Goal: Transaction & Acquisition: Purchase product/service

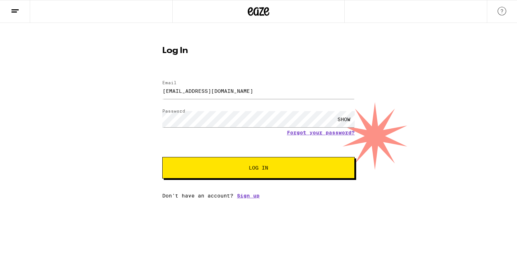
click at [237, 167] on span "Log In" at bounding box center [258, 167] width 134 height 5
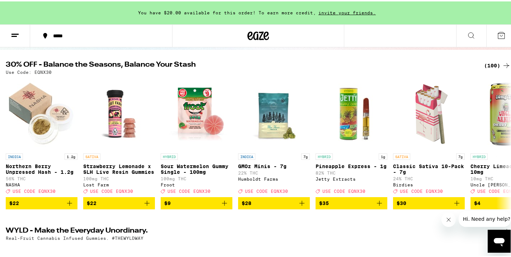
scroll to position [65, 0]
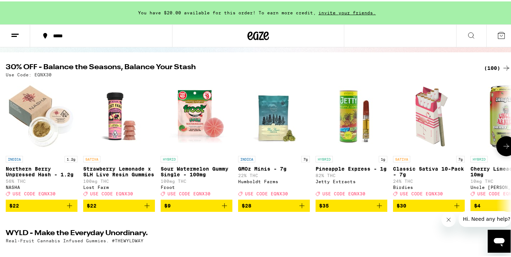
click at [343, 125] on img "Open page for Pineapple Express - 1g from Jetty Extracts" at bounding box center [352, 115] width 72 height 72
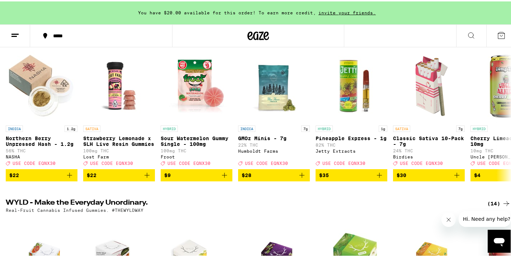
scroll to position [90, 0]
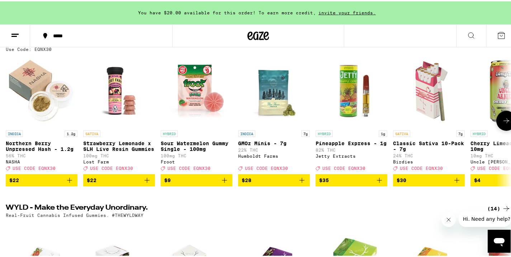
click at [502, 124] on icon at bounding box center [506, 119] width 9 height 9
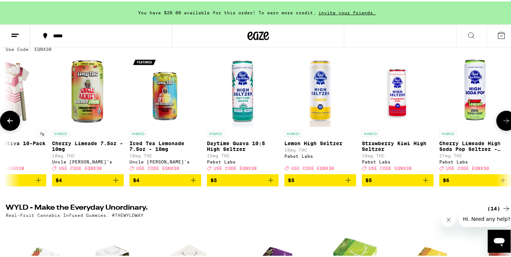
scroll to position [0, 421]
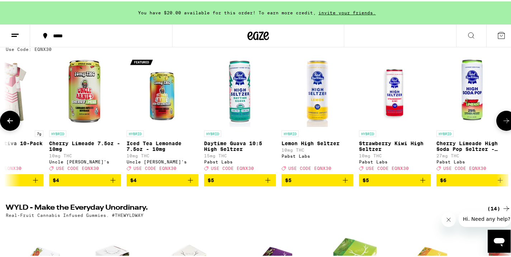
click at [501, 128] on button at bounding box center [506, 119] width 20 height 20
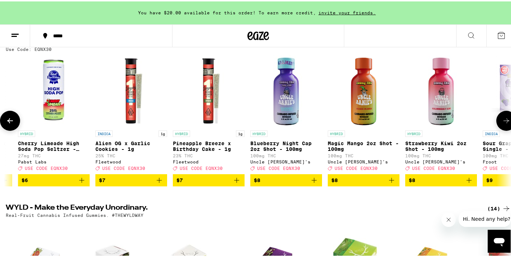
scroll to position [0, 843]
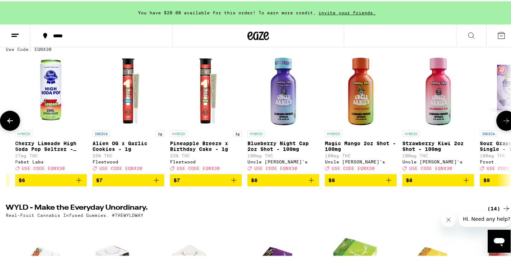
click at [501, 128] on button at bounding box center [506, 119] width 20 height 20
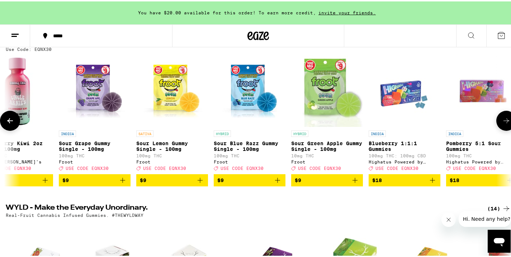
scroll to position [0, 1264]
click at [501, 128] on button at bounding box center [506, 119] width 20 height 20
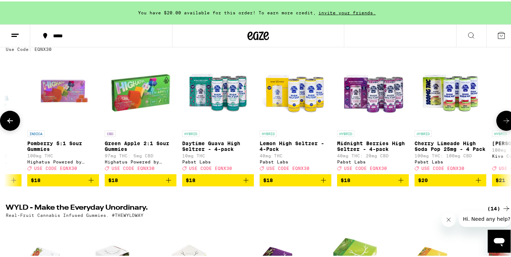
scroll to position [0, 1686]
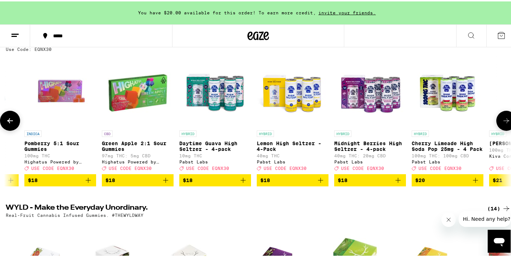
click at [501, 128] on button at bounding box center [506, 119] width 20 height 20
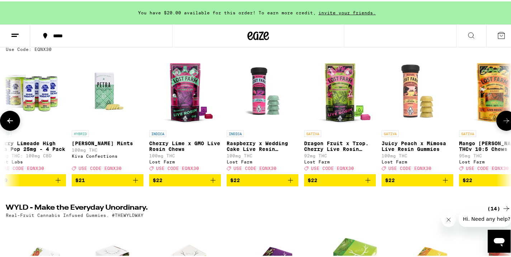
scroll to position [0, 2107]
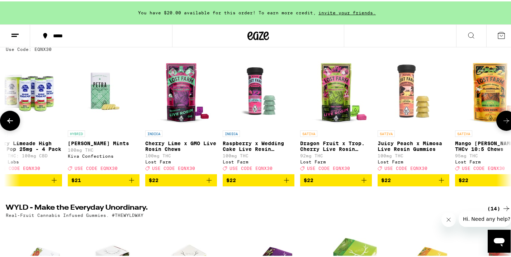
click at [501, 128] on button at bounding box center [506, 119] width 20 height 20
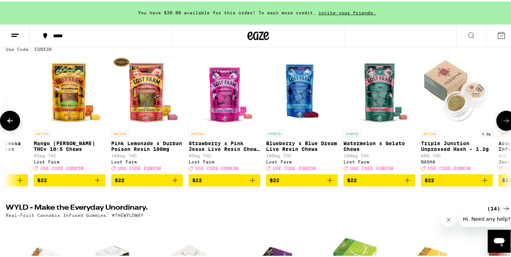
click at [501, 128] on button at bounding box center [506, 119] width 20 height 20
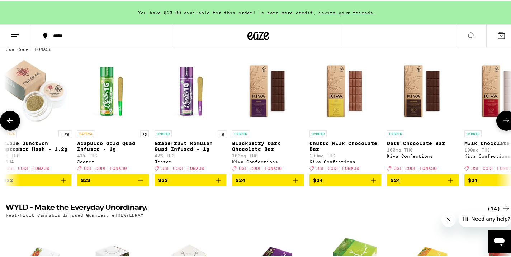
click at [501, 128] on button at bounding box center [506, 119] width 20 height 20
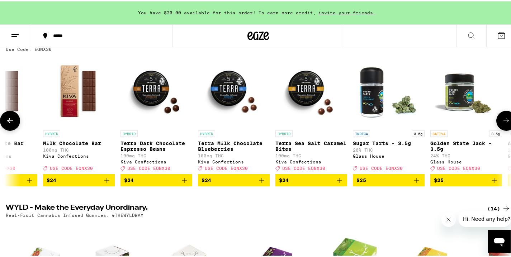
click at [501, 128] on button at bounding box center [506, 119] width 20 height 20
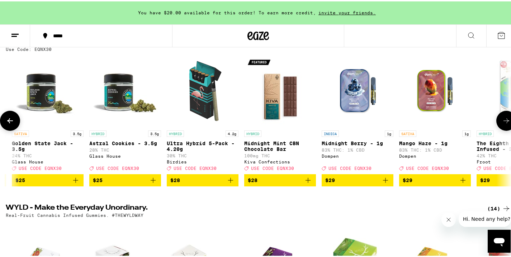
scroll to position [0, 3793]
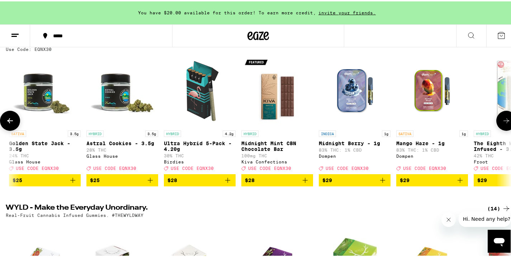
click at [501, 128] on button at bounding box center [506, 119] width 20 height 20
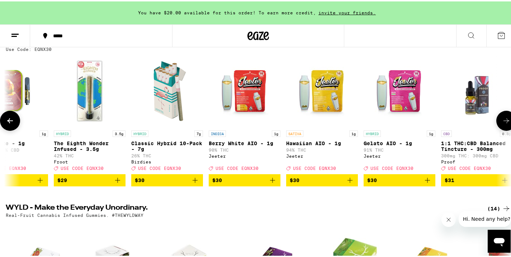
scroll to position [0, 4215]
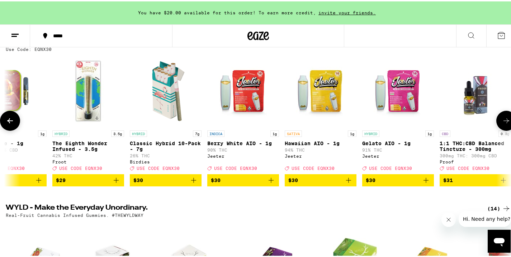
click at [244, 96] on img "Open page for Berry White AIO - 1g from Jeeter" at bounding box center [243, 90] width 72 height 72
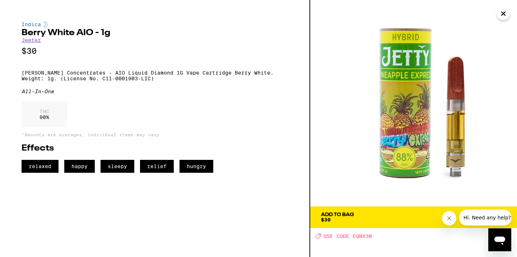
click at [501, 12] on icon "Close" at bounding box center [503, 14] width 4 height 4
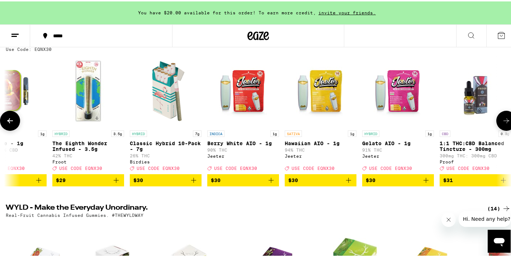
click at [246, 101] on img "Open page for Berry White AIO - 1g from Jeeter" at bounding box center [243, 90] width 72 height 72
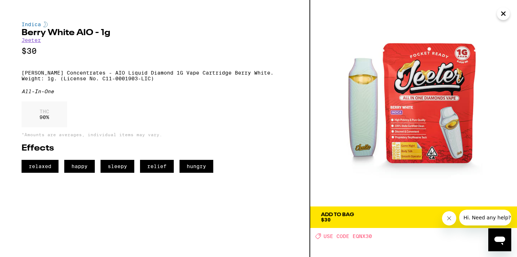
click at [506, 13] on icon "Close" at bounding box center [503, 13] width 9 height 11
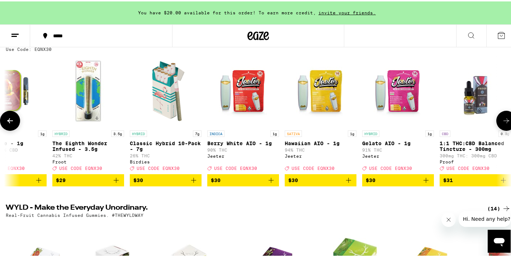
click at [502, 122] on icon at bounding box center [506, 119] width 9 height 9
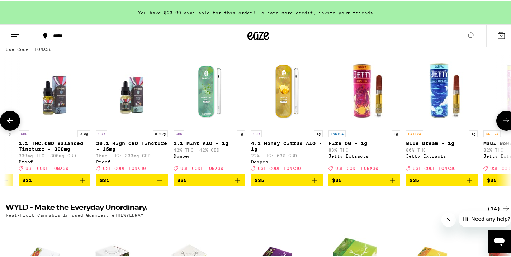
scroll to position [0, 4636]
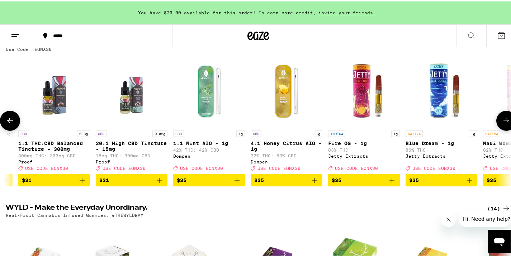
click at [504, 122] on icon at bounding box center [507, 119] width 6 height 5
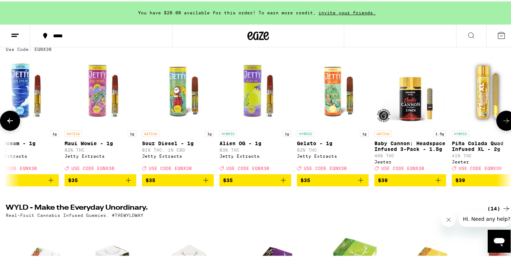
scroll to position [0, 5058]
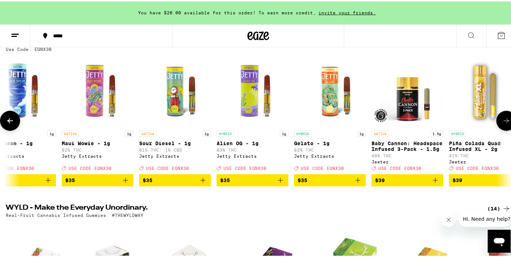
click at [506, 124] on button at bounding box center [506, 119] width 20 height 20
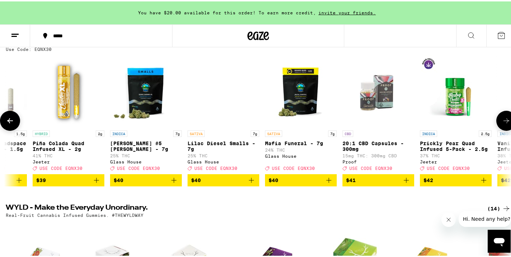
scroll to position [0, 5479]
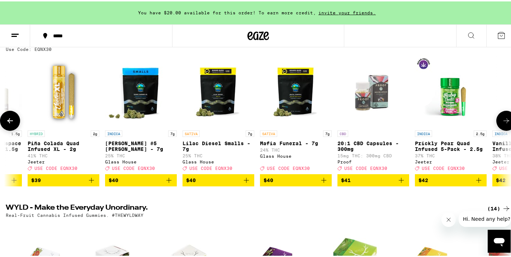
click at [503, 127] on button at bounding box center [506, 119] width 20 height 20
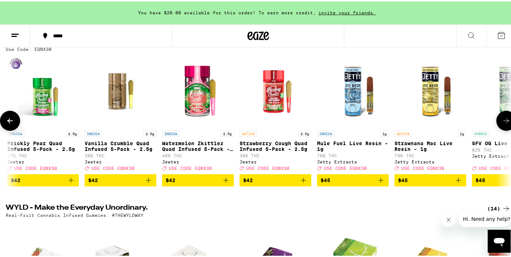
scroll to position [0, 5901]
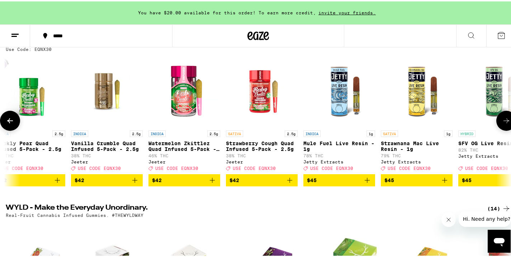
click at [367, 182] on icon "Add to bag" at bounding box center [367, 178] width 5 height 5
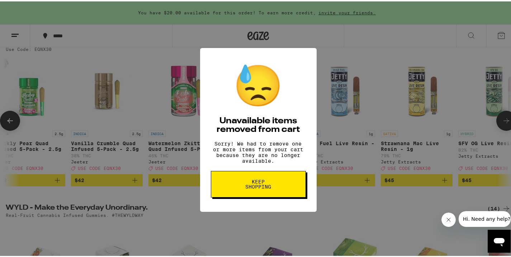
click at [270, 188] on span "Keep Shopping" at bounding box center [258, 183] width 37 height 10
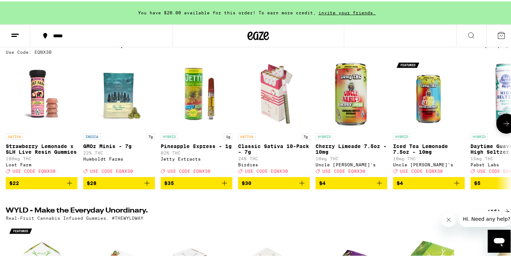
click at [502, 126] on icon at bounding box center [506, 122] width 9 height 9
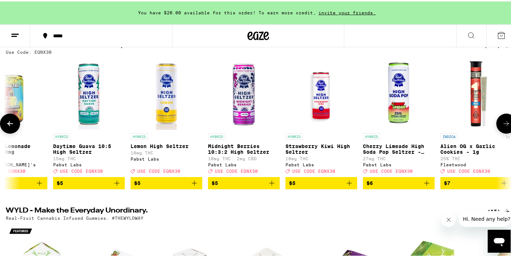
click at [502, 126] on icon at bounding box center [506, 122] width 9 height 9
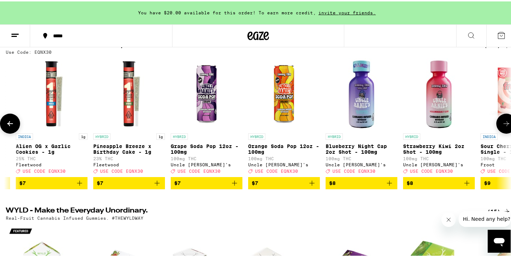
click at [502, 126] on icon at bounding box center [506, 122] width 9 height 9
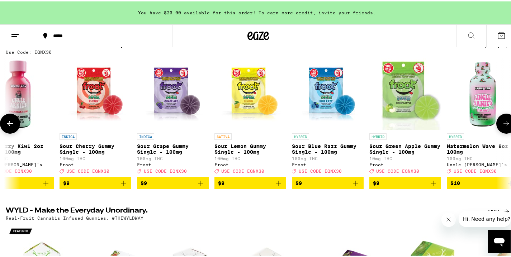
click at [502, 126] on icon at bounding box center [506, 122] width 9 height 9
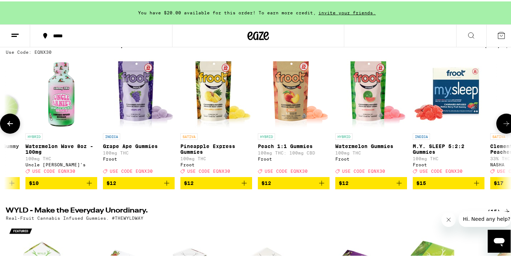
click at [502, 126] on icon at bounding box center [506, 122] width 9 height 9
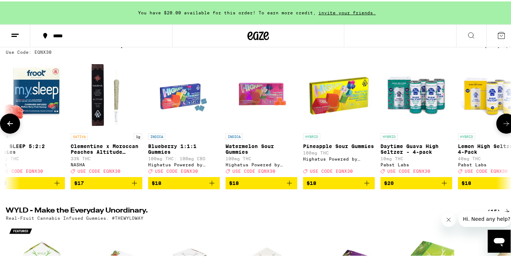
scroll to position [0, 2106]
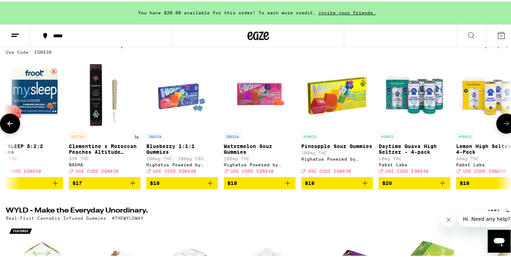
click at [502, 126] on icon at bounding box center [506, 122] width 9 height 9
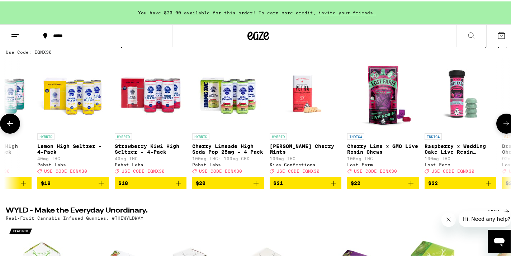
click at [502, 126] on icon at bounding box center [506, 122] width 9 height 9
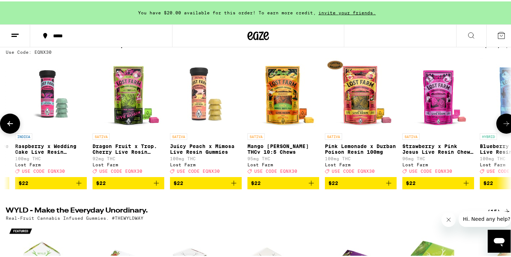
click at [502, 126] on icon at bounding box center [506, 122] width 9 height 9
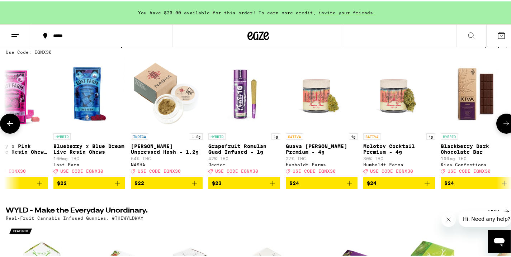
click at [502, 126] on icon at bounding box center [506, 122] width 9 height 9
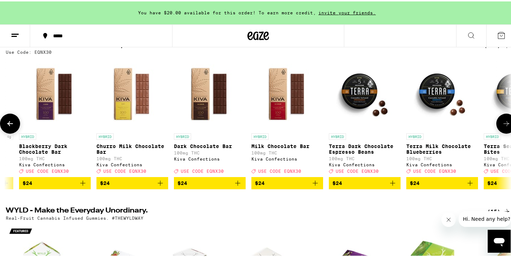
click at [502, 126] on icon at bounding box center [506, 122] width 9 height 9
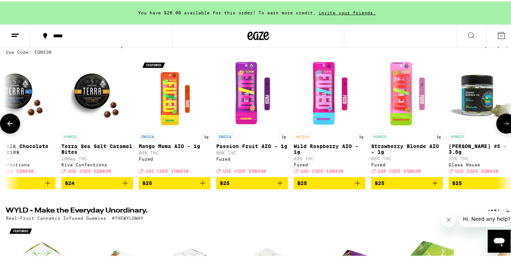
click at [502, 126] on icon at bounding box center [506, 122] width 9 height 9
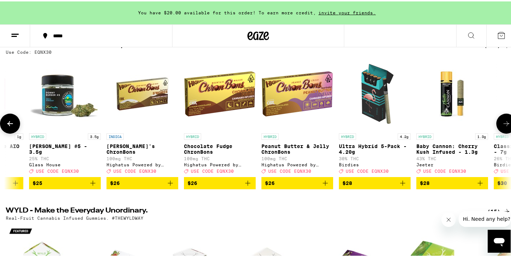
scroll to position [0, 4627]
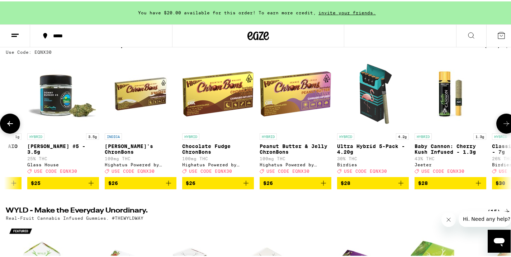
click at [11, 124] on icon at bounding box center [10, 122] width 9 height 9
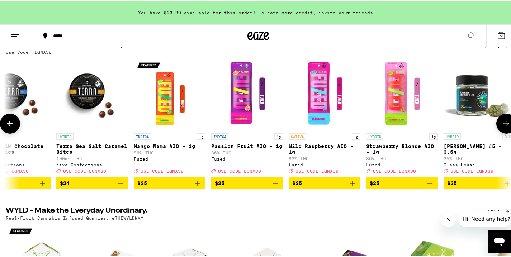
scroll to position [0, 4206]
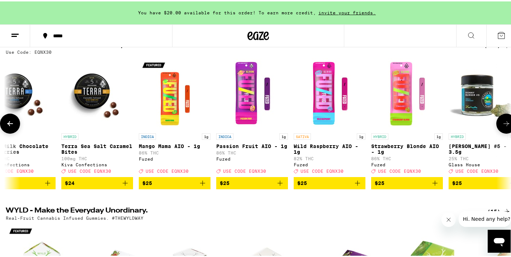
click at [503, 127] on icon at bounding box center [506, 122] width 9 height 9
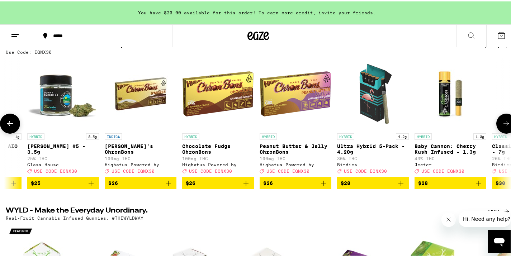
click at [503, 127] on icon at bounding box center [506, 122] width 9 height 9
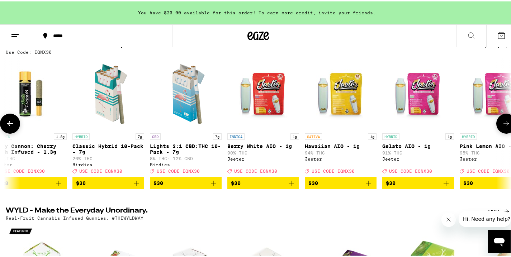
scroll to position [0, 5049]
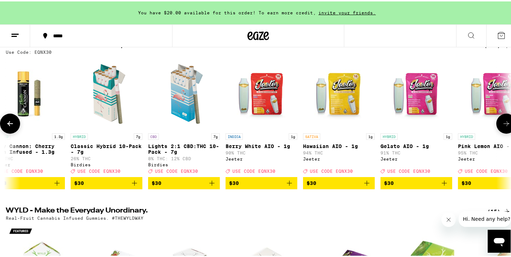
click at [503, 127] on icon at bounding box center [506, 122] width 9 height 9
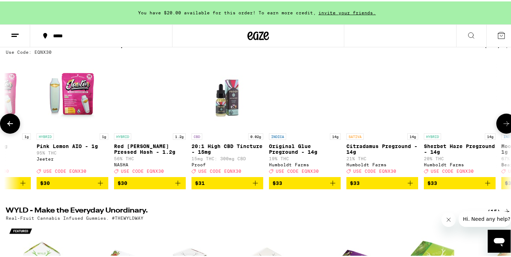
click at [503, 127] on icon at bounding box center [506, 122] width 9 height 9
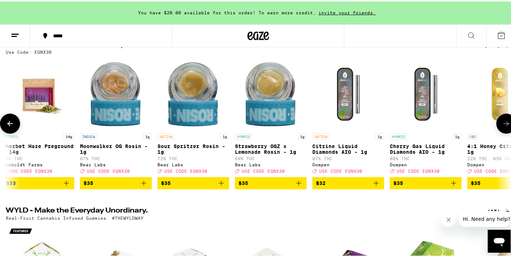
scroll to position [0, 5892]
click at [503, 127] on icon at bounding box center [506, 122] width 9 height 9
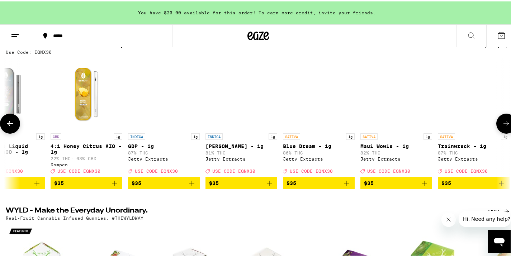
scroll to position [0, 6313]
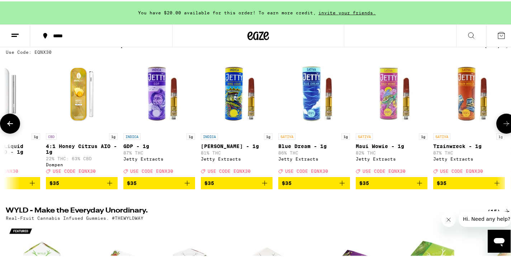
click at [503, 127] on icon at bounding box center [506, 122] width 9 height 9
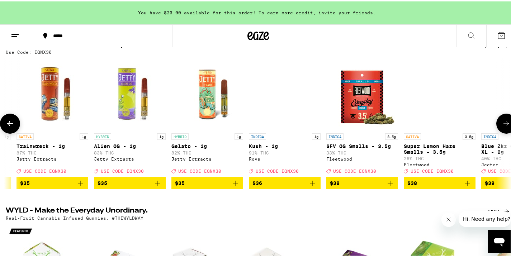
scroll to position [0, 6735]
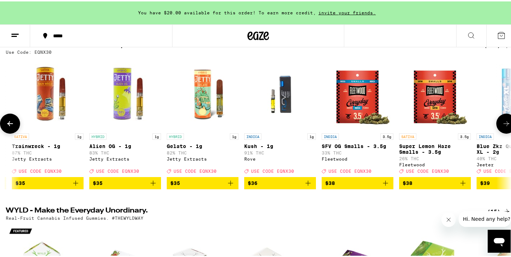
click at [503, 127] on icon at bounding box center [506, 122] width 9 height 9
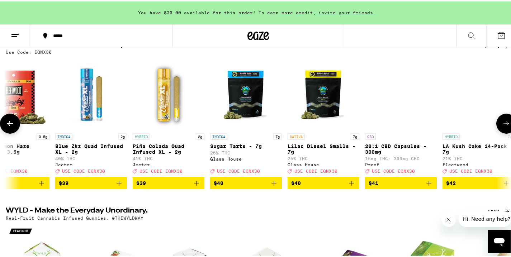
scroll to position [0, 7156]
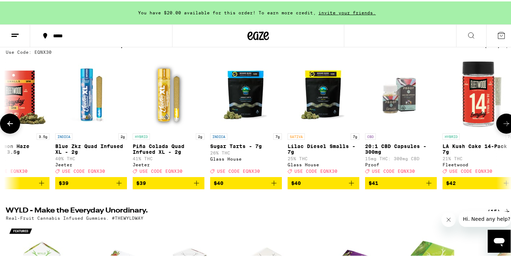
click at [6, 124] on icon at bounding box center [10, 122] width 9 height 9
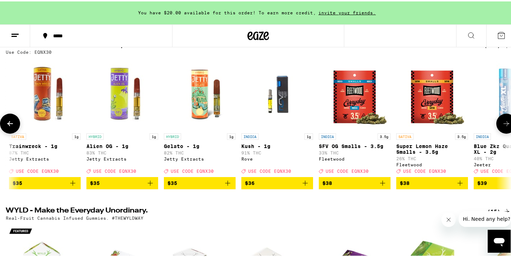
scroll to position [0, 6735]
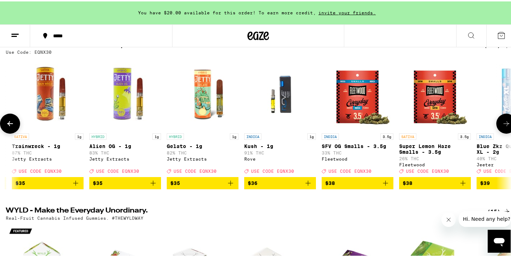
click at [286, 88] on img "Open page for Kush - 1g from Rove" at bounding box center [280, 93] width 72 height 72
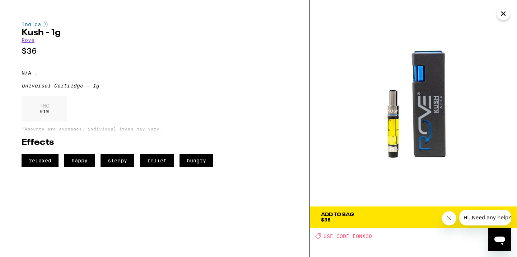
click at [505, 11] on icon "Close" at bounding box center [503, 13] width 9 height 11
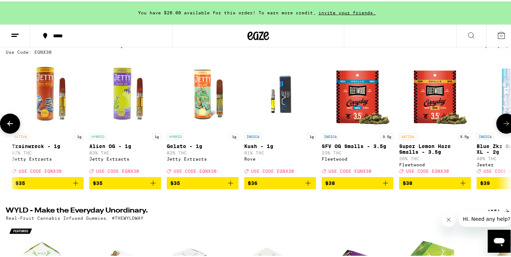
click at [502, 127] on icon at bounding box center [506, 122] width 9 height 9
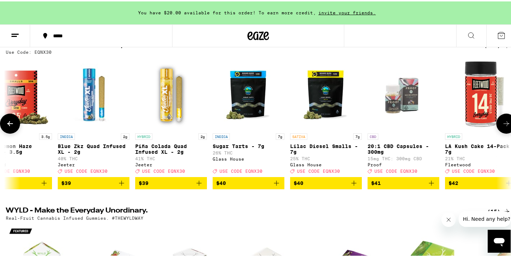
scroll to position [0, 7156]
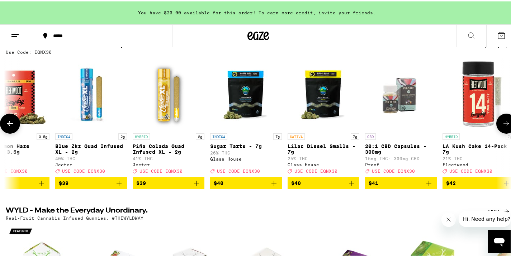
click at [502, 127] on icon at bounding box center [506, 122] width 9 height 9
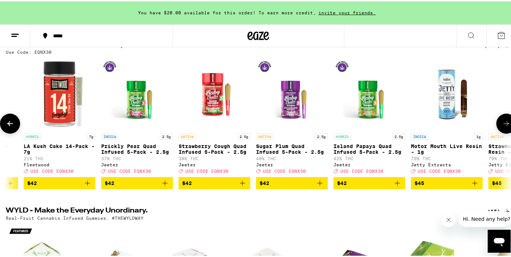
scroll to position [0, 7578]
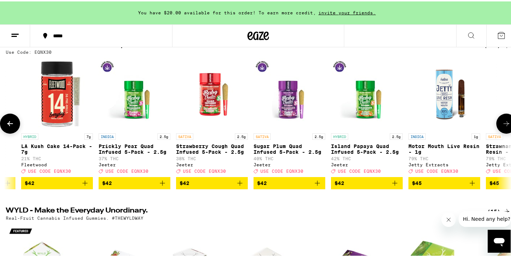
click at [472, 186] on icon "Add to bag" at bounding box center [472, 182] width 9 height 9
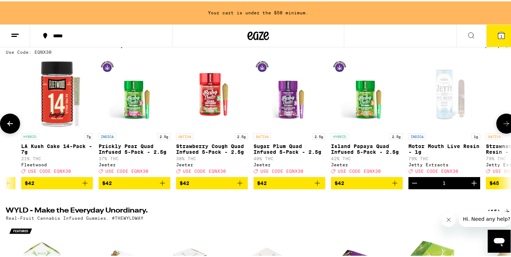
click at [504, 125] on icon at bounding box center [507, 122] width 6 height 5
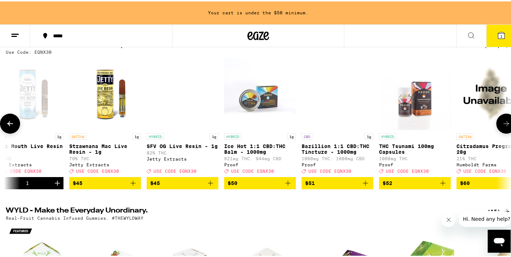
scroll to position [0, 7999]
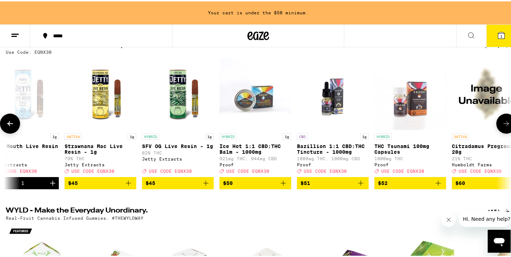
click at [128, 184] on icon "Add to bag" at bounding box center [128, 181] width 5 height 5
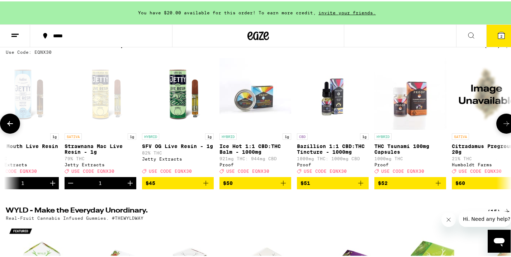
click at [206, 186] on icon "Add to bag" at bounding box center [206, 182] width 9 height 9
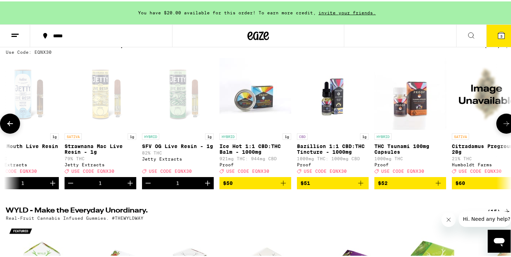
click at [502, 126] on icon at bounding box center [506, 122] width 9 height 9
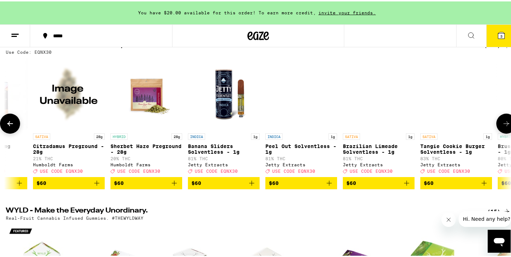
scroll to position [0, 8421]
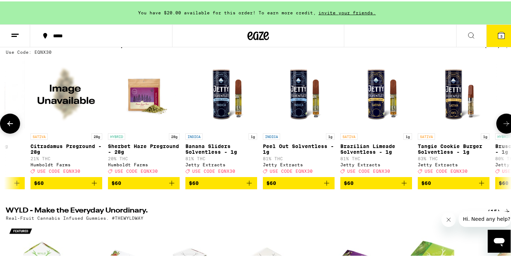
click at [502, 126] on icon at bounding box center [506, 122] width 9 height 9
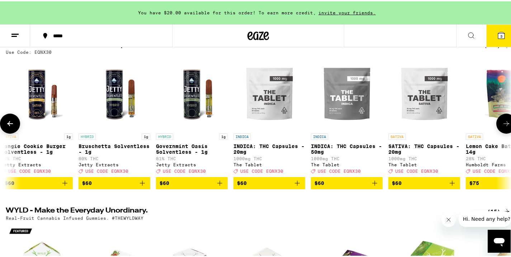
scroll to position [0, 8842]
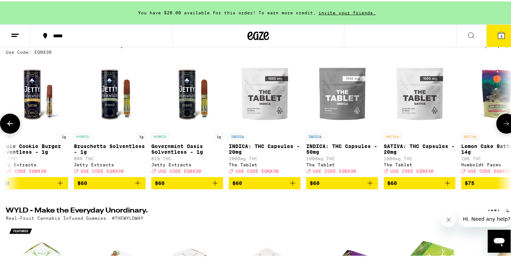
click at [502, 126] on icon at bounding box center [506, 122] width 9 height 9
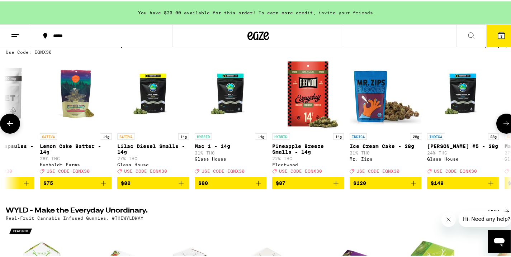
click at [502, 126] on icon at bounding box center [506, 122] width 9 height 9
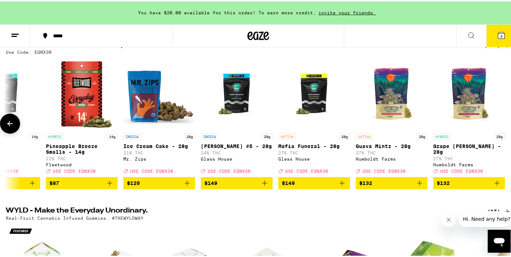
scroll to position [0, 9495]
click at [501, 126] on div at bounding box center [506, 122] width 20 height 20
click at [13, 127] on icon at bounding box center [10, 122] width 9 height 9
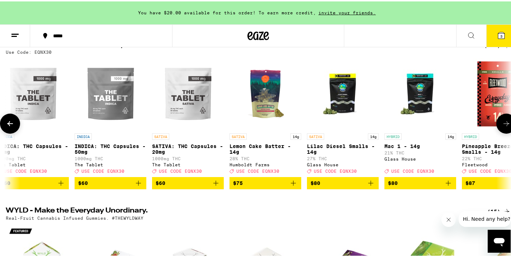
click at [13, 127] on icon at bounding box center [10, 122] width 9 height 9
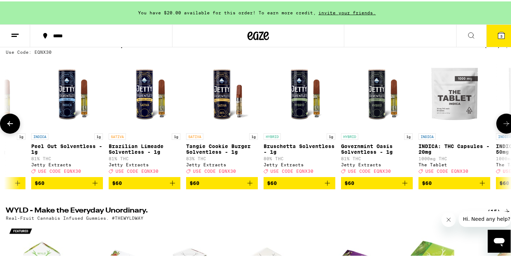
click at [13, 127] on icon at bounding box center [10, 122] width 9 height 9
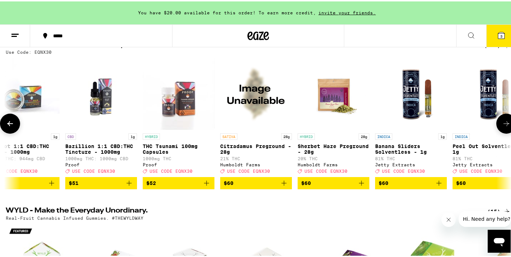
click at [13, 127] on icon at bounding box center [10, 122] width 9 height 9
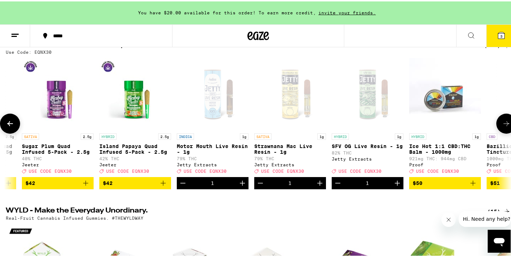
click at [13, 127] on icon at bounding box center [10, 122] width 9 height 9
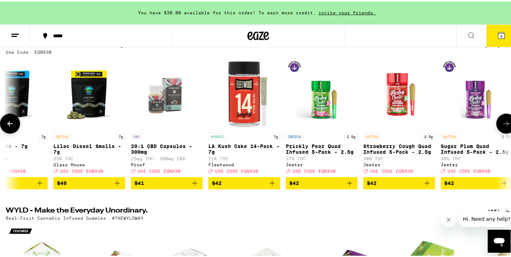
scroll to position [0, 7388]
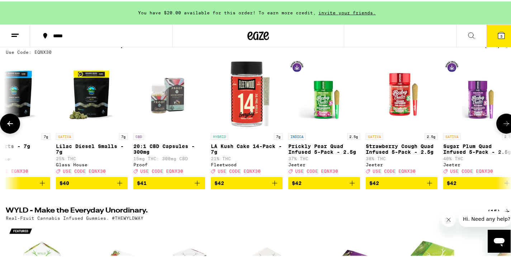
click at [13, 127] on icon at bounding box center [10, 122] width 9 height 9
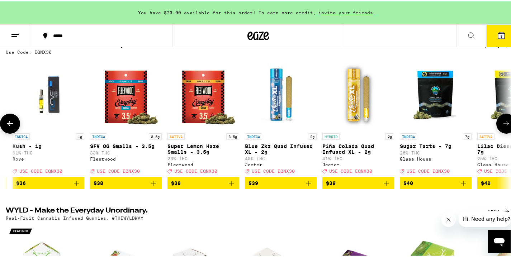
click at [13, 127] on icon at bounding box center [10, 122] width 9 height 9
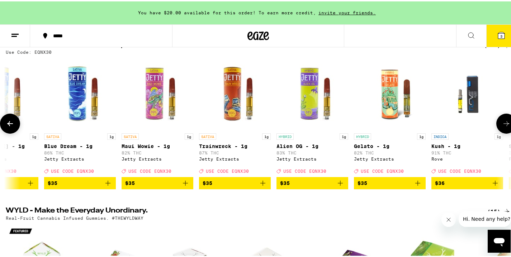
scroll to position [0, 6545]
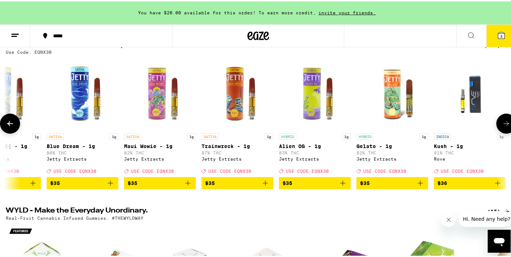
click at [13, 127] on icon at bounding box center [10, 122] width 9 height 9
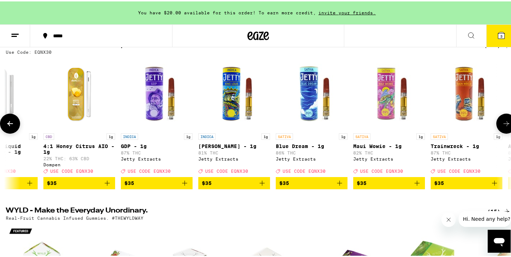
click at [13, 127] on icon at bounding box center [10, 122] width 9 height 9
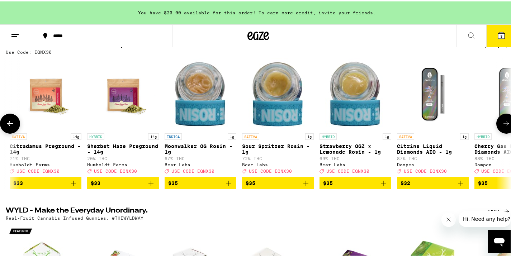
click at [13, 127] on icon at bounding box center [10, 122] width 9 height 9
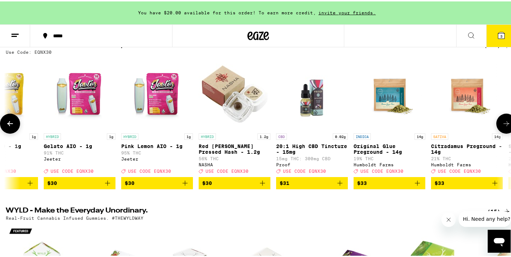
click at [13, 127] on icon at bounding box center [10, 122] width 9 height 9
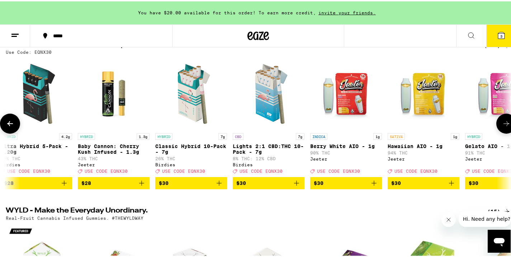
click at [13, 127] on icon at bounding box center [10, 122] width 9 height 9
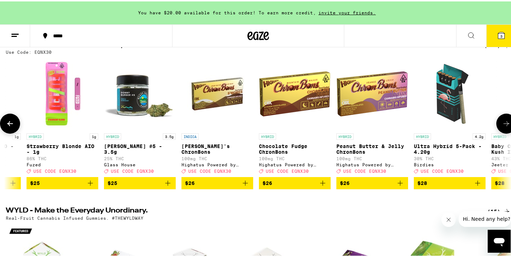
scroll to position [0, 4543]
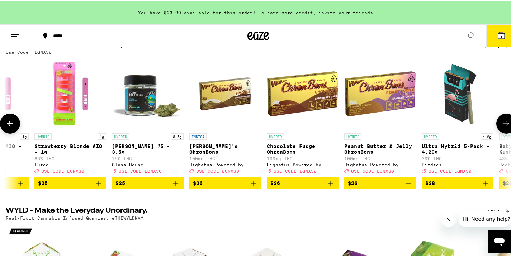
click at [13, 127] on icon at bounding box center [10, 122] width 9 height 9
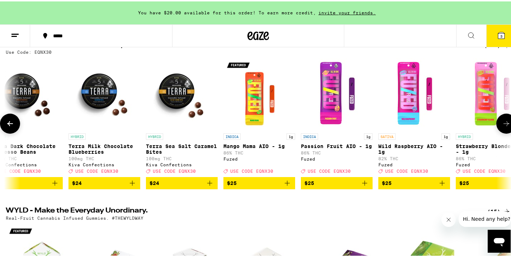
click at [13, 127] on icon at bounding box center [10, 122] width 9 height 9
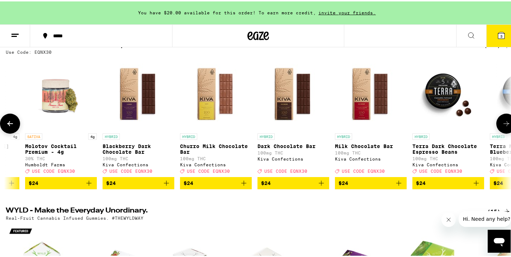
click at [13, 127] on icon at bounding box center [10, 122] width 9 height 9
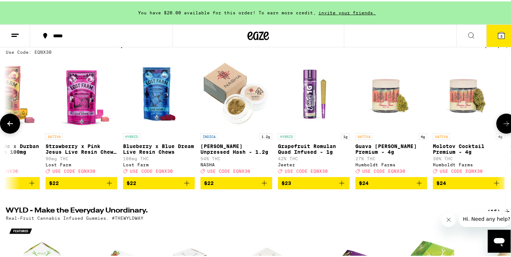
scroll to position [0, 3278]
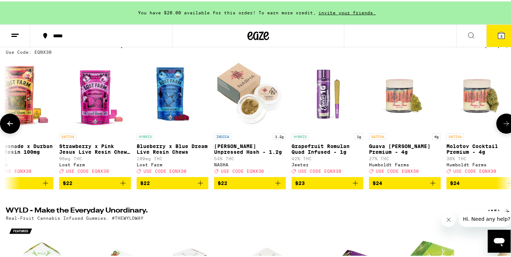
click at [13, 127] on icon at bounding box center [10, 122] width 9 height 9
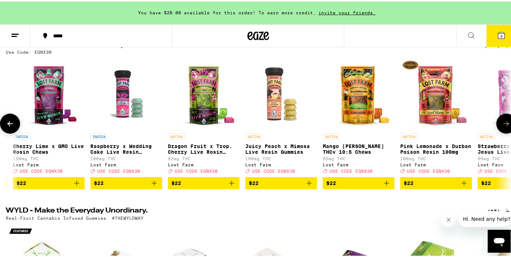
scroll to position [0, 2857]
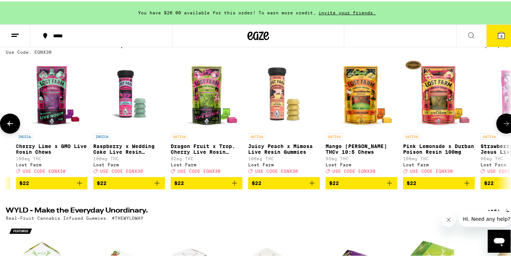
click at [156, 186] on icon "Add to bag" at bounding box center [157, 182] width 9 height 9
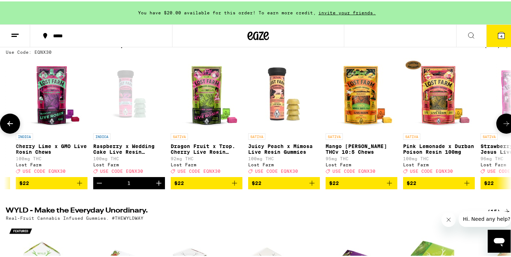
click at [312, 186] on icon "Add to bag" at bounding box center [312, 182] width 9 height 9
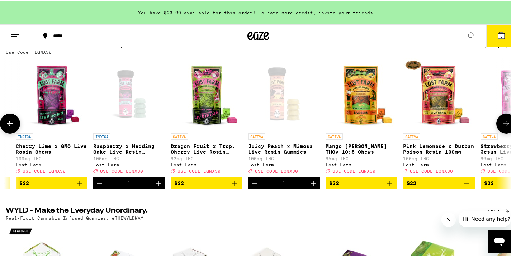
click at [10, 125] on icon at bounding box center [10, 122] width 9 height 9
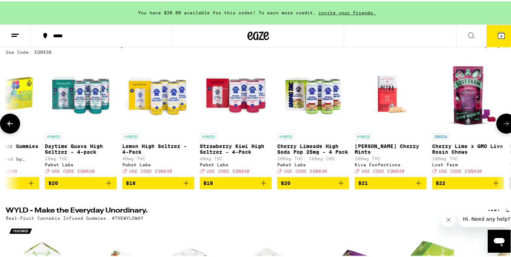
scroll to position [0, 2435]
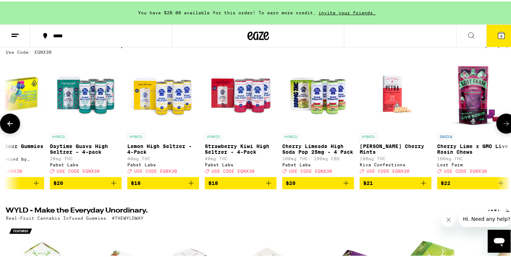
click at [10, 125] on icon at bounding box center [10, 122] width 9 height 9
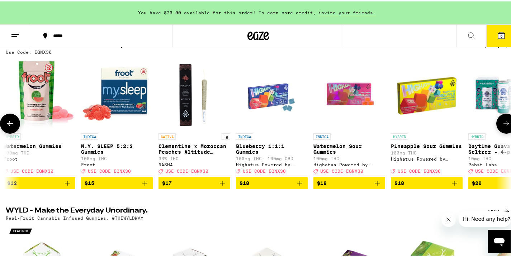
scroll to position [0, 2014]
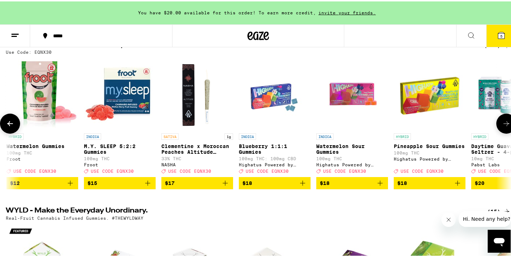
click at [147, 186] on icon "Add to bag" at bounding box center [147, 182] width 9 height 9
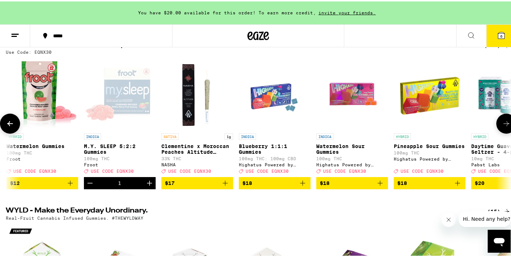
click at [10, 127] on icon at bounding box center [10, 122] width 9 height 9
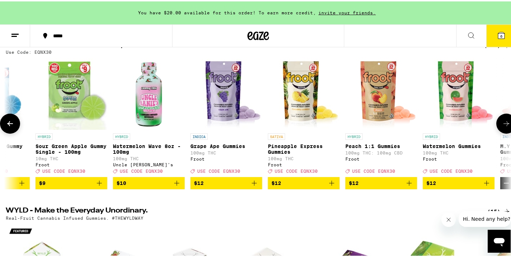
scroll to position [0, 1592]
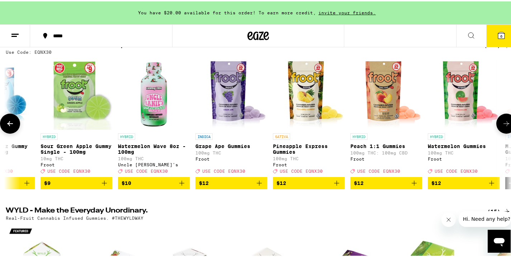
click at [10, 127] on icon at bounding box center [10, 122] width 9 height 9
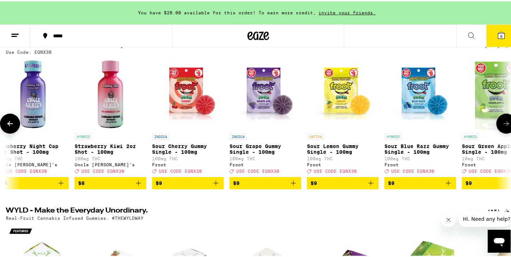
click at [10, 127] on icon at bounding box center [10, 122] width 9 height 9
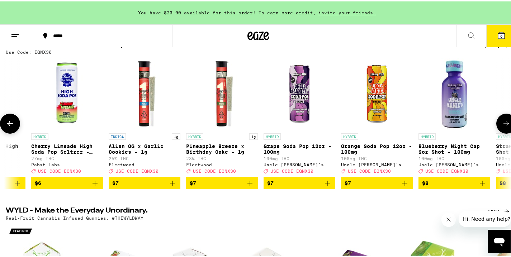
click at [10, 127] on icon at bounding box center [10, 122] width 9 height 9
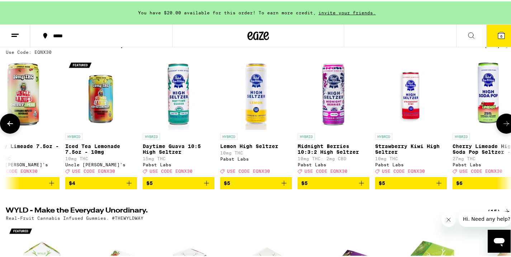
click at [10, 127] on icon at bounding box center [10, 122] width 9 height 9
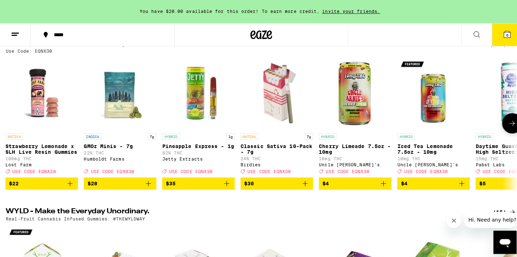
scroll to position [0, 0]
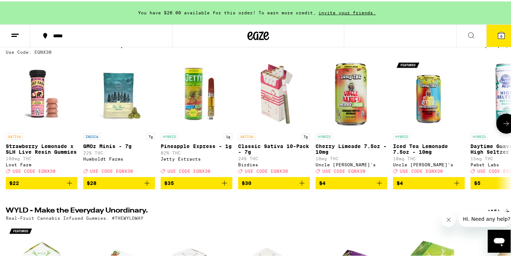
click at [10, 127] on div at bounding box center [10, 122] width 20 height 20
click at [70, 186] on icon "Add to bag" at bounding box center [69, 182] width 9 height 9
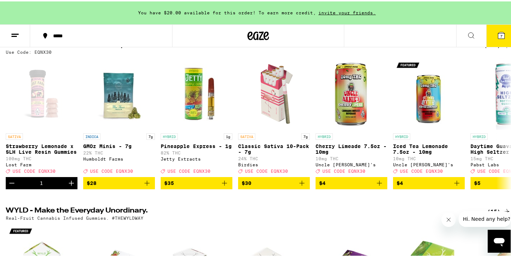
click at [499, 35] on icon at bounding box center [501, 34] width 6 height 6
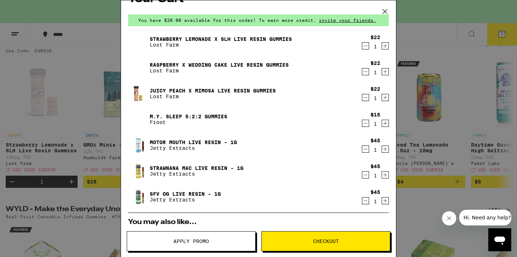
scroll to position [16, 0]
click at [170, 38] on link "Strawberry Lemonade x SLH Live Resin Gummies" at bounding box center [221, 40] width 142 height 6
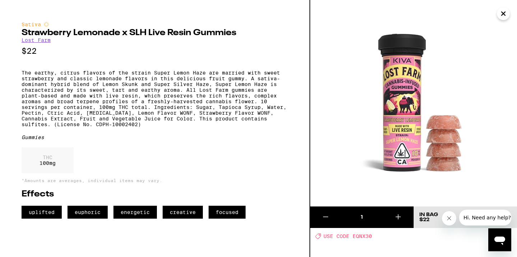
scroll to position [87, 0]
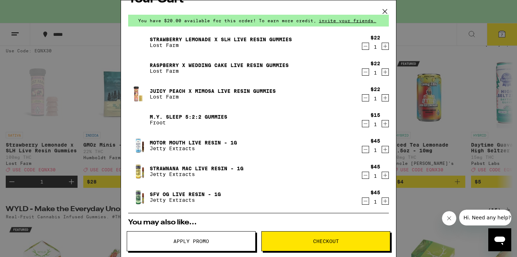
click at [166, 66] on link "Raspberry x Wedding Cake Live Resin Gummies" at bounding box center [219, 65] width 139 height 6
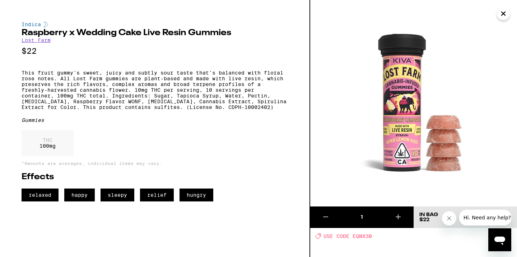
scroll to position [87, 0]
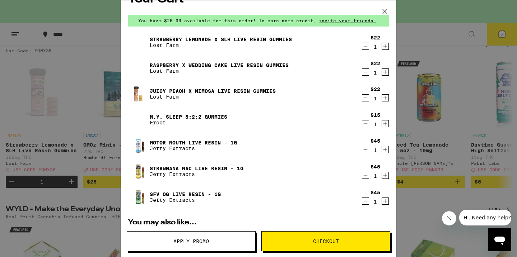
click at [171, 89] on link "Juicy Peach x Mimosa Live Resin Gummies" at bounding box center [213, 91] width 126 height 6
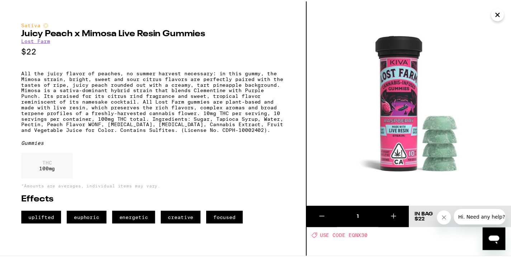
scroll to position [87, 0]
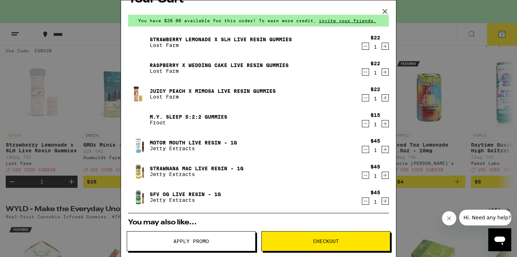
click at [362, 46] on icon "Decrement" at bounding box center [365, 46] width 6 height 9
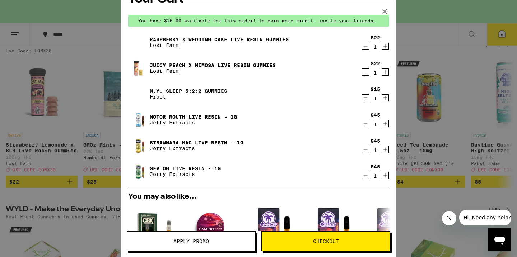
click at [362, 72] on icon "Decrement" at bounding box center [365, 72] width 6 height 9
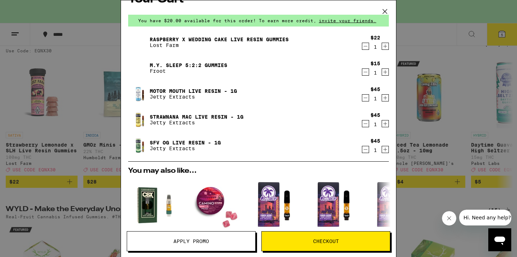
click at [384, 10] on icon at bounding box center [384, 11] width 11 height 11
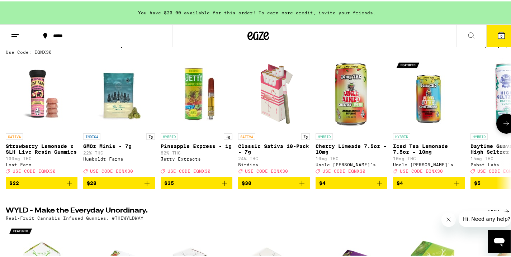
click at [502, 125] on icon at bounding box center [506, 122] width 9 height 9
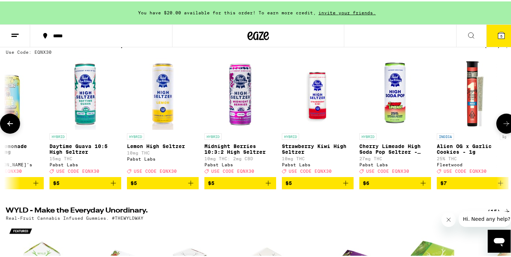
scroll to position [0, 421]
click at [502, 125] on icon at bounding box center [506, 122] width 9 height 9
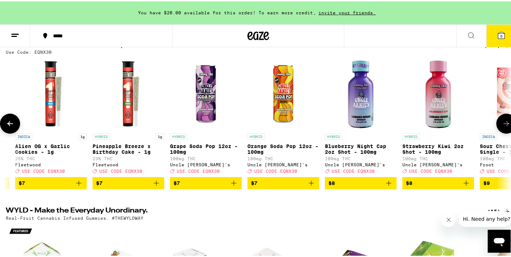
click at [502, 125] on icon at bounding box center [506, 122] width 9 height 9
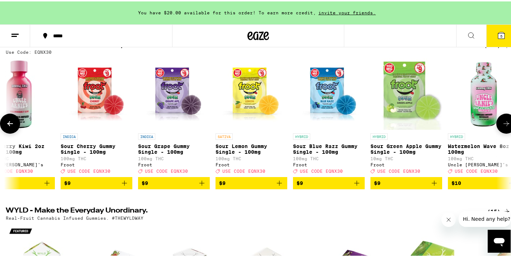
scroll to position [0, 1264]
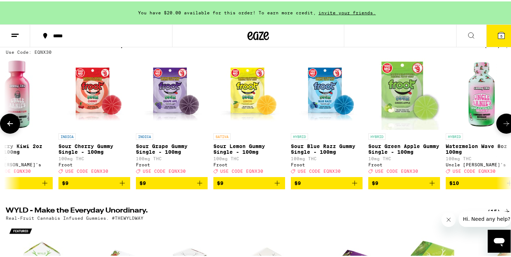
click at [502, 125] on icon at bounding box center [506, 122] width 9 height 9
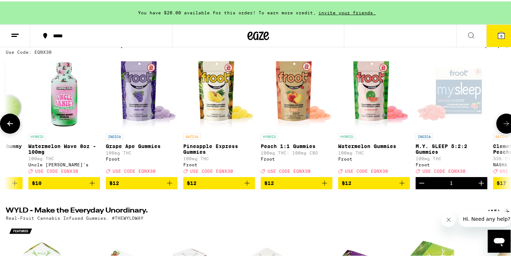
scroll to position [0, 1686]
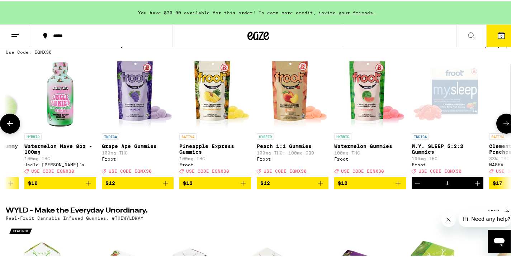
click at [502, 125] on icon at bounding box center [506, 122] width 9 height 9
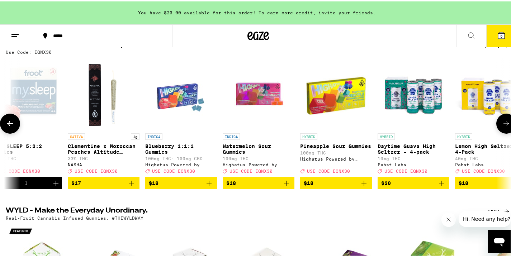
click at [502, 125] on icon at bounding box center [506, 122] width 9 height 9
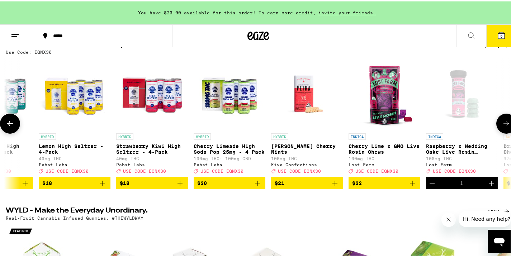
scroll to position [0, 2529]
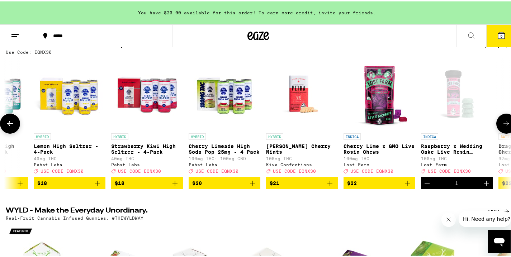
click at [502, 125] on icon at bounding box center [506, 122] width 9 height 9
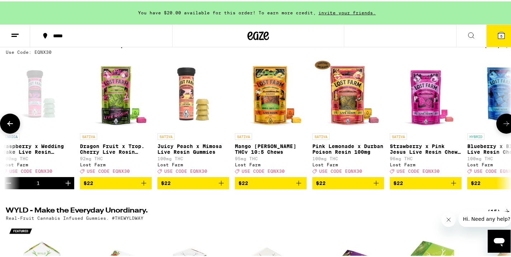
scroll to position [0, 2950]
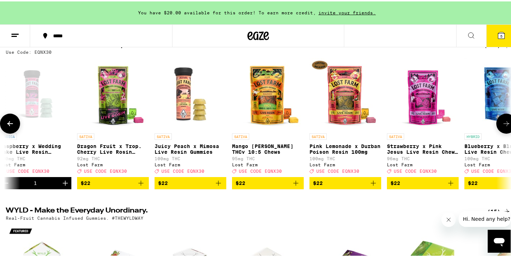
click at [502, 125] on icon at bounding box center [506, 122] width 9 height 9
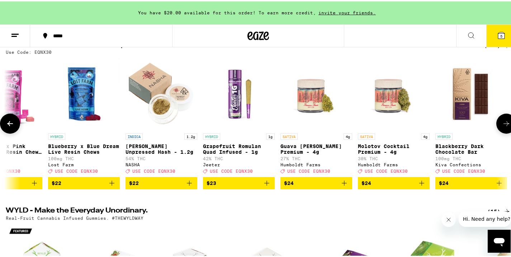
scroll to position [0, 3372]
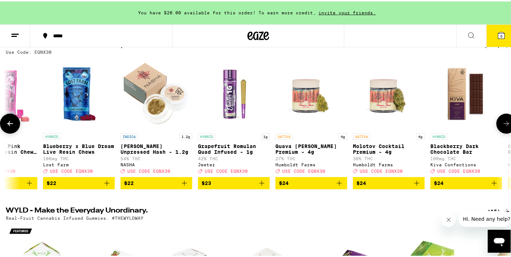
click at [502, 125] on icon at bounding box center [506, 122] width 9 height 9
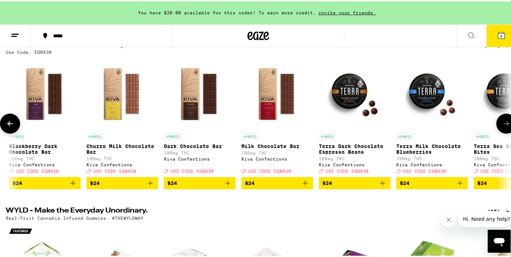
click at [502, 125] on icon at bounding box center [506, 122] width 9 height 9
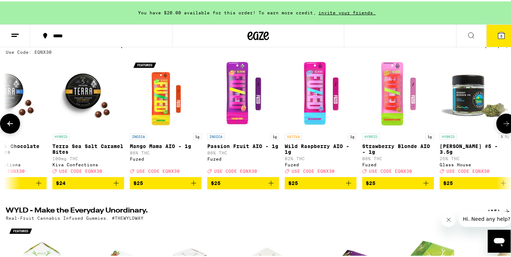
click at [502, 125] on icon at bounding box center [506, 122] width 9 height 9
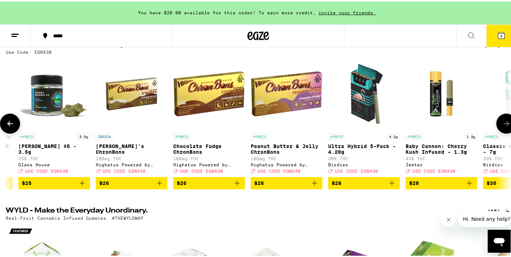
click at [502, 125] on icon at bounding box center [506, 122] width 9 height 9
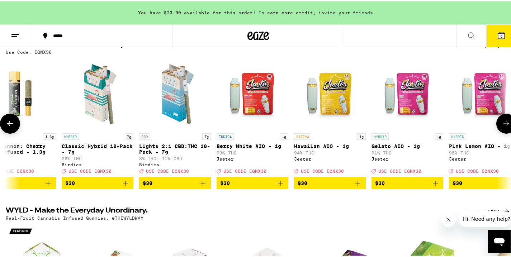
click at [502, 125] on icon at bounding box center [506, 122] width 9 height 9
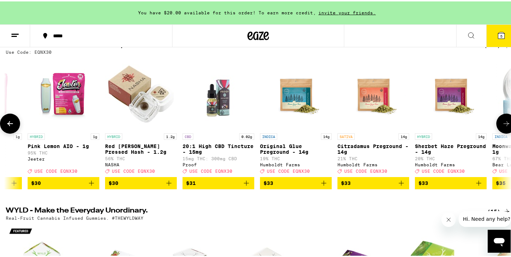
click at [502, 125] on icon at bounding box center [506, 122] width 9 height 9
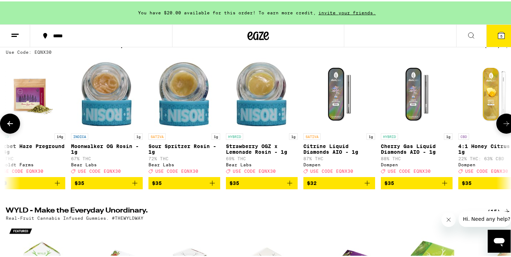
click at [502, 125] on icon at bounding box center [506, 122] width 9 height 9
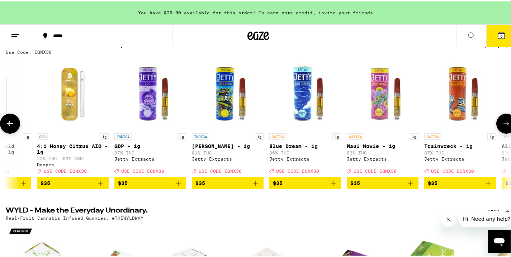
click at [502, 125] on icon at bounding box center [506, 122] width 9 height 9
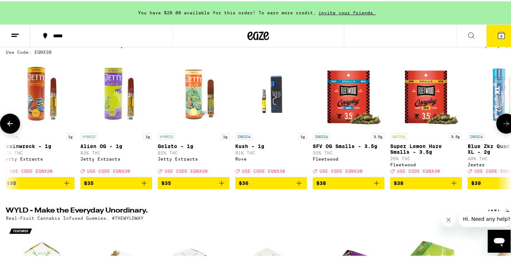
click at [502, 125] on icon at bounding box center [506, 122] width 9 height 9
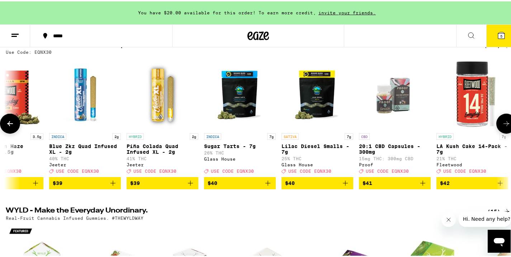
click at [502, 125] on icon at bounding box center [506, 122] width 9 height 9
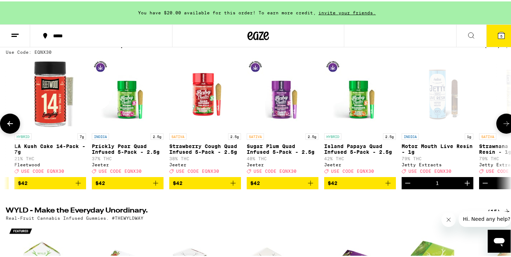
click at [502, 125] on icon at bounding box center [506, 122] width 9 height 9
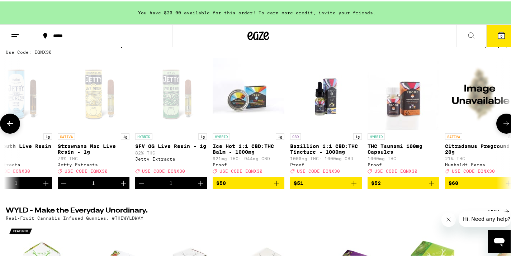
click at [502, 125] on icon at bounding box center [506, 122] width 9 height 9
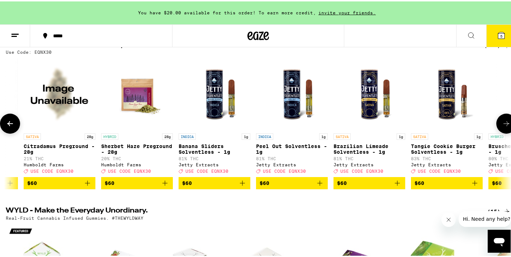
click at [502, 125] on icon at bounding box center [506, 122] width 9 height 9
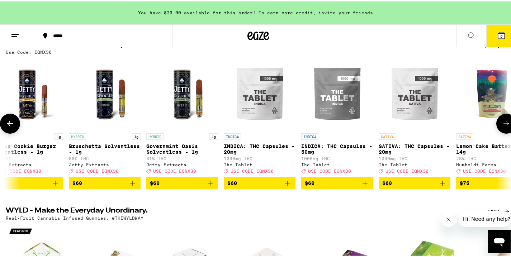
scroll to position [0, 8849]
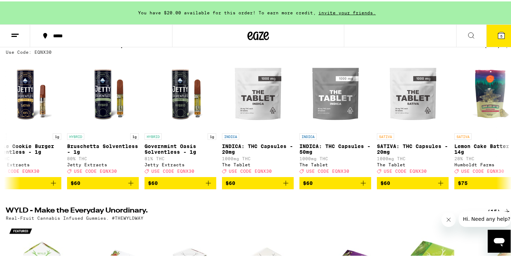
click at [498, 33] on icon at bounding box center [501, 34] width 6 height 6
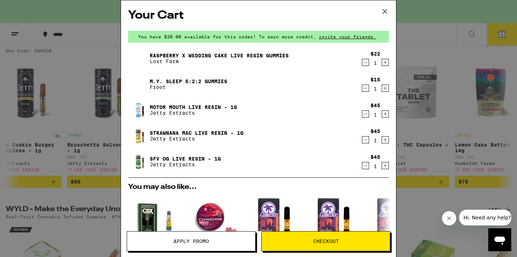
click at [209, 240] on span "Apply Promo" at bounding box center [191, 241] width 128 height 5
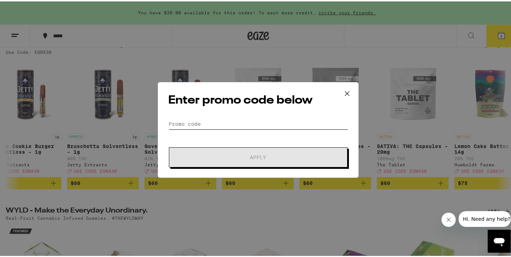
click at [185, 121] on input "Promo Code" at bounding box center [258, 122] width 180 height 11
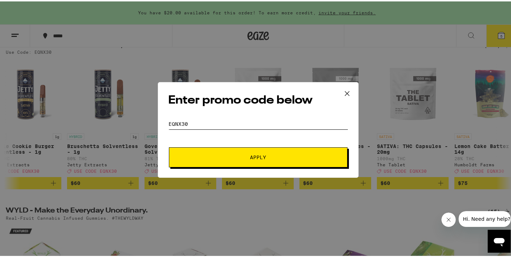
type input "eqnx30"
click at [258, 157] on span "Apply" at bounding box center [258, 156] width 16 height 5
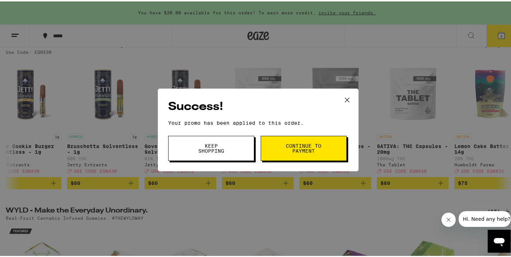
click at [324, 149] on button "Continue to payment" at bounding box center [304, 147] width 86 height 25
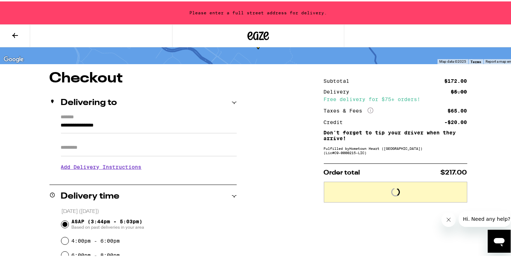
scroll to position [81, 0]
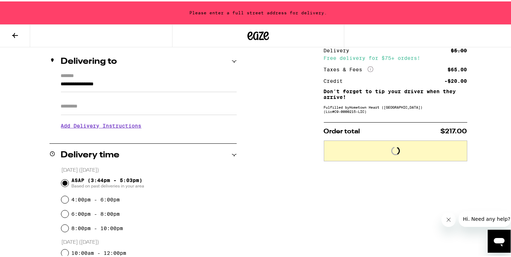
click at [117, 86] on input "**********" at bounding box center [149, 85] width 176 height 12
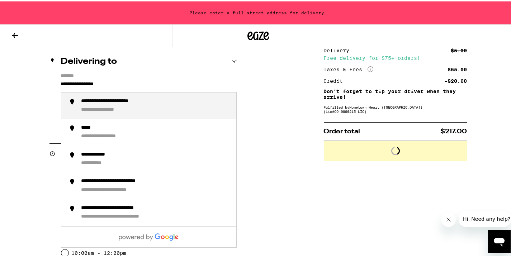
click at [117, 86] on input "**********" at bounding box center [149, 85] width 176 height 12
click at [131, 99] on div "**********" at bounding box center [118, 100] width 75 height 7
type input "**********"
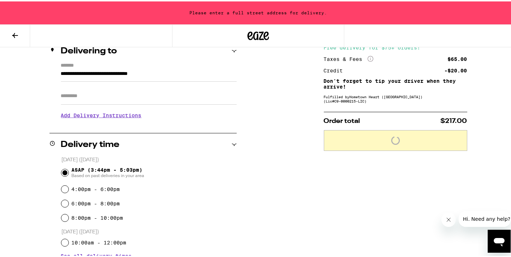
scroll to position [57, 0]
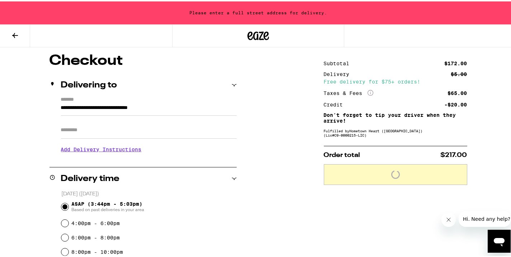
click at [112, 108] on input "**********" at bounding box center [149, 108] width 176 height 12
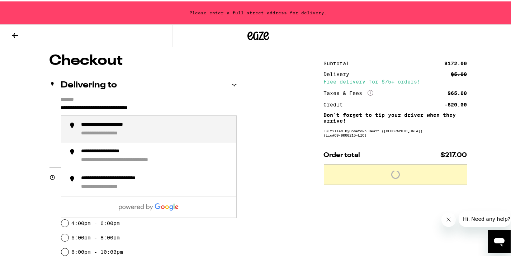
click at [112, 108] on input "**********" at bounding box center [149, 108] width 176 height 12
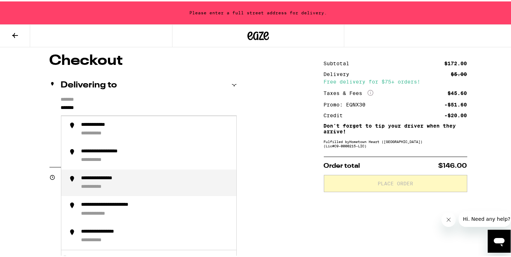
click at [113, 182] on div "**********" at bounding box center [155, 181] width 149 height 15
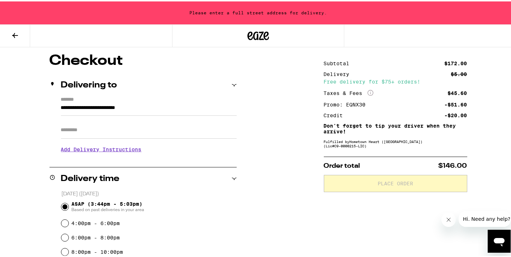
type input "**********"
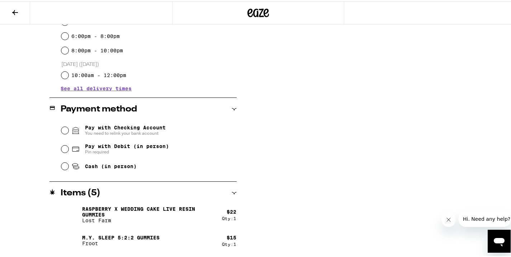
scroll to position [236, 0]
click at [62, 149] on input "Pay with Debit (in person) Pin required" at bounding box center [64, 148] width 7 height 7
radio input "true"
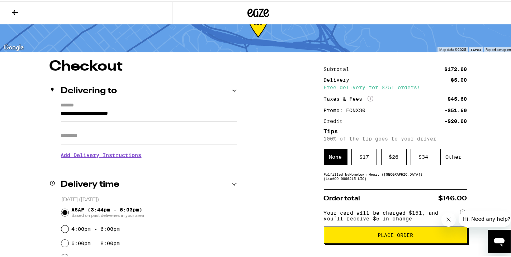
scroll to position [29, 0]
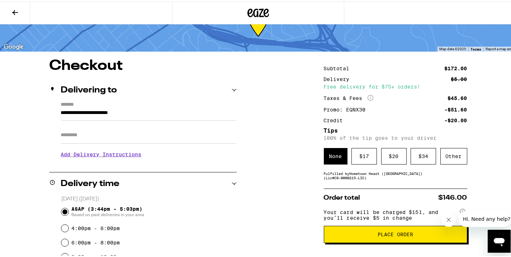
click at [423, 236] on span "Place Order" at bounding box center [395, 233] width 131 height 5
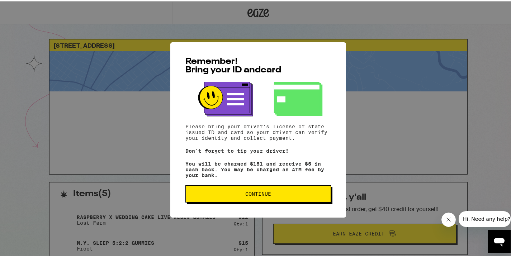
click at [277, 194] on span "Continue" at bounding box center [258, 192] width 133 height 5
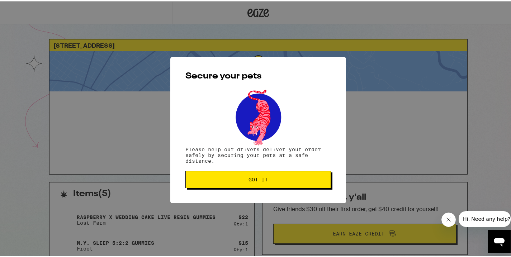
click at [233, 182] on button "Got it" at bounding box center [258, 178] width 146 height 17
